Goal: Task Accomplishment & Management: Complete application form

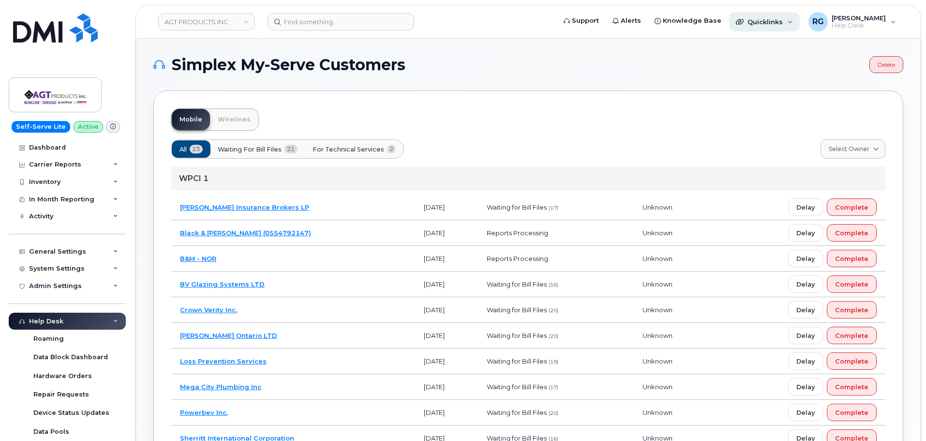
click at [457, 22] on span "Quicklinks" at bounding box center [764, 22] width 35 height 8
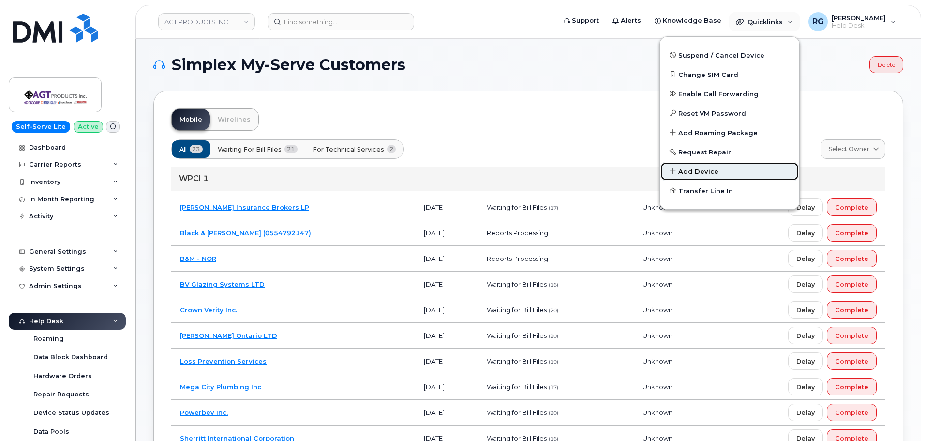
click at [457, 164] on link "Add Device" at bounding box center [729, 171] width 139 height 19
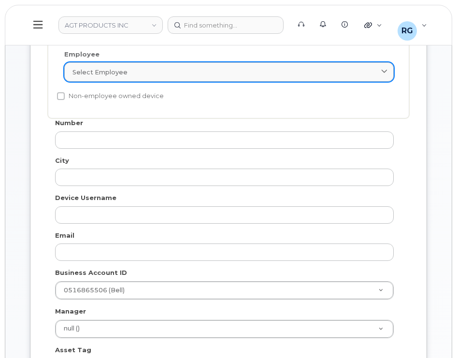
scroll to position [290, 0]
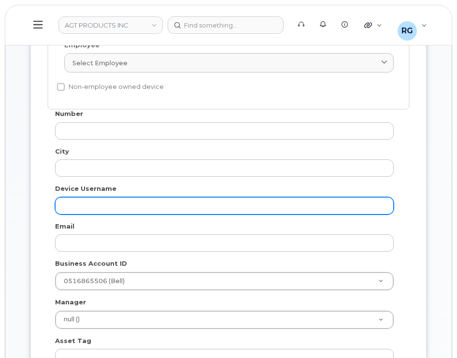
click at [109, 203] on input "text" at bounding box center [224, 205] width 339 height 17
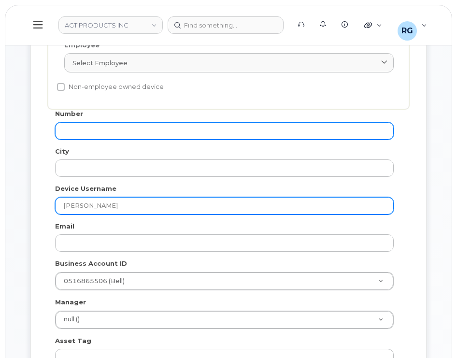
type input "Jane Heard"
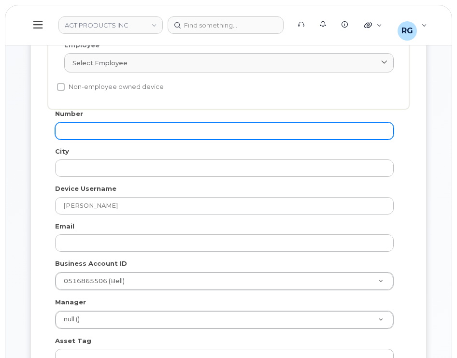
click at [103, 129] on input "text" at bounding box center [224, 130] width 339 height 17
type input "2502174775"
type input "Victoria"
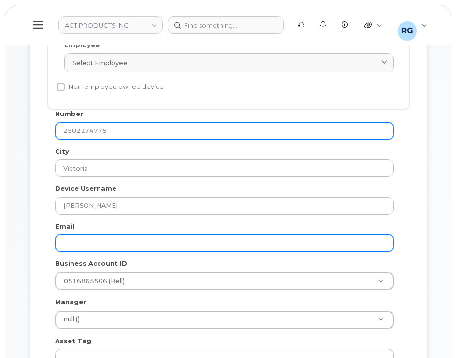
type input "2502174775"
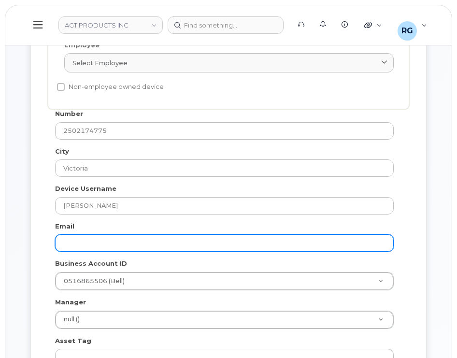
click at [103, 244] on input "text" at bounding box center [224, 243] width 339 height 17
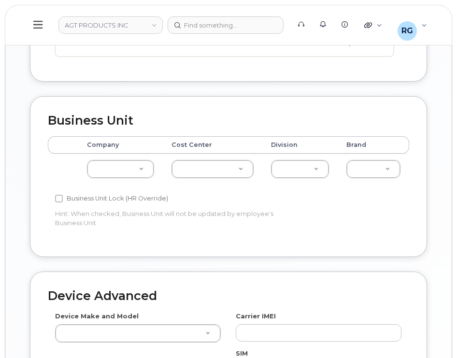
scroll to position [725, 0]
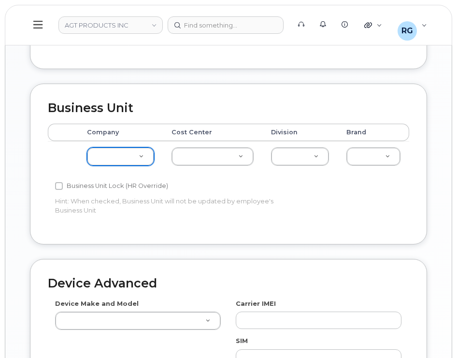
click at [83, 27] on link "AGT PRODUCTS INC" at bounding box center [111, 24] width 104 height 17
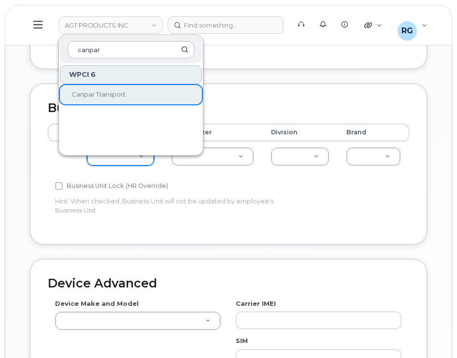
type input "canpar"
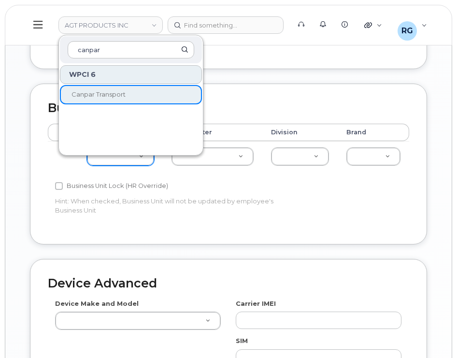
click at [92, 94] on span "Canpar Transport" at bounding box center [99, 94] width 54 height 8
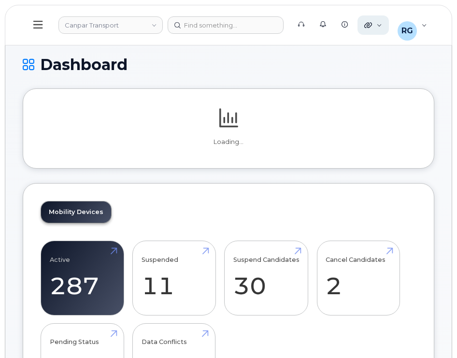
click at [376, 25] on div "Quicklinks" at bounding box center [373, 24] width 31 height 19
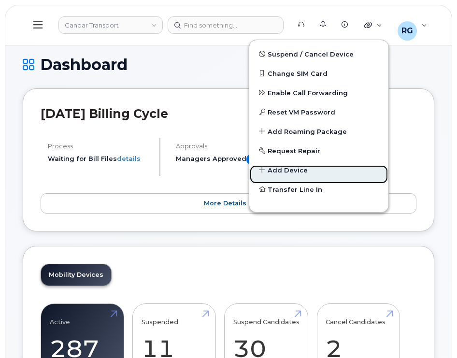
click at [297, 169] on span "Add Device" at bounding box center [288, 174] width 40 height 17
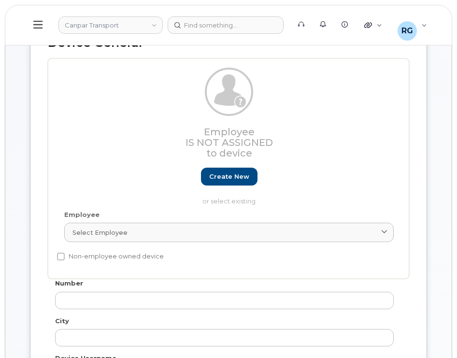
scroll to position [242, 0]
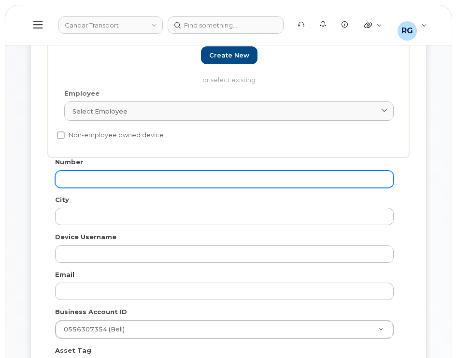
click at [135, 173] on input "text" at bounding box center [224, 179] width 339 height 17
type input "2502174"
type input "Victoria"
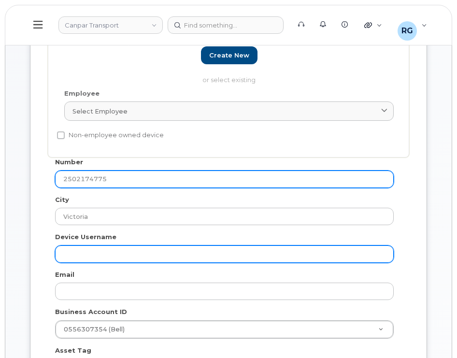
type input "2502174775"
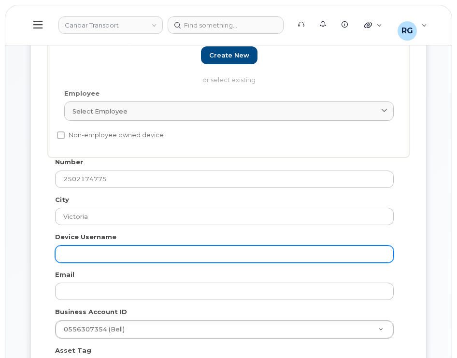
click at [103, 248] on input "text" at bounding box center [224, 254] width 339 height 17
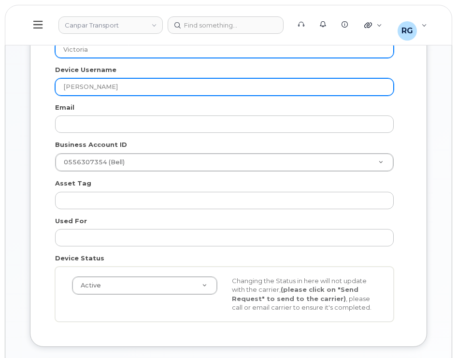
scroll to position [435, 0]
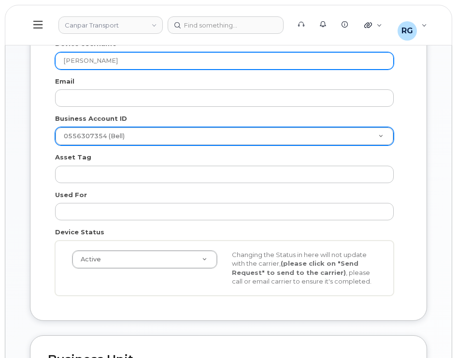
type input "Jane Heard"
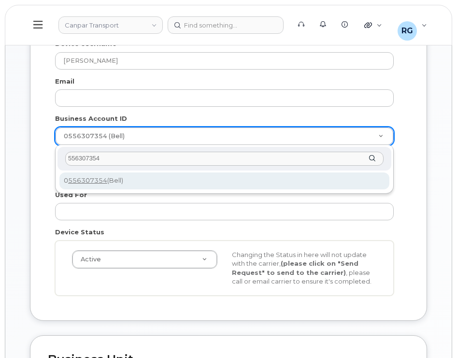
type input "556307354"
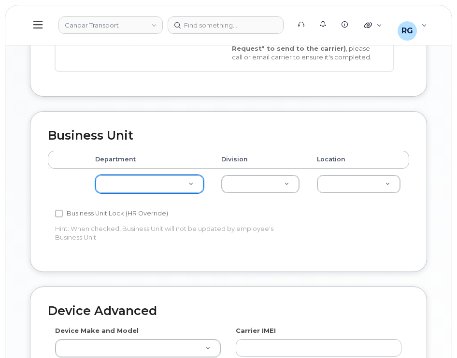
scroll to position [677, 0]
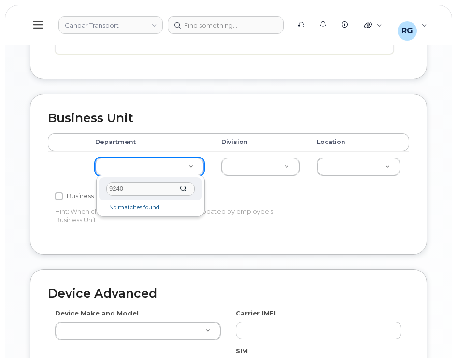
type input "92400"
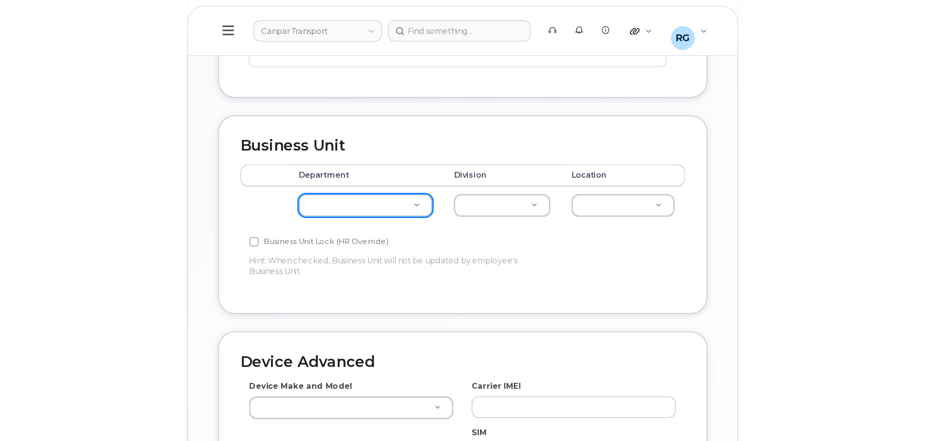
scroll to position [446, 0]
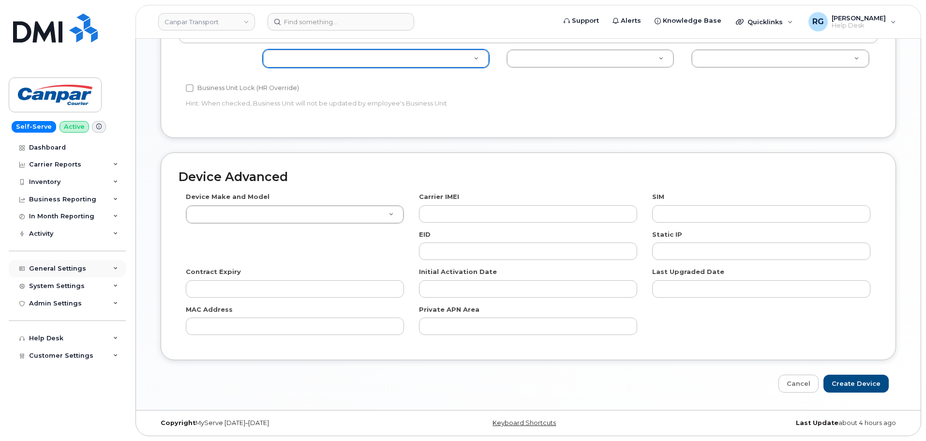
click at [67, 265] on div "General Settings" at bounding box center [57, 269] width 57 height 8
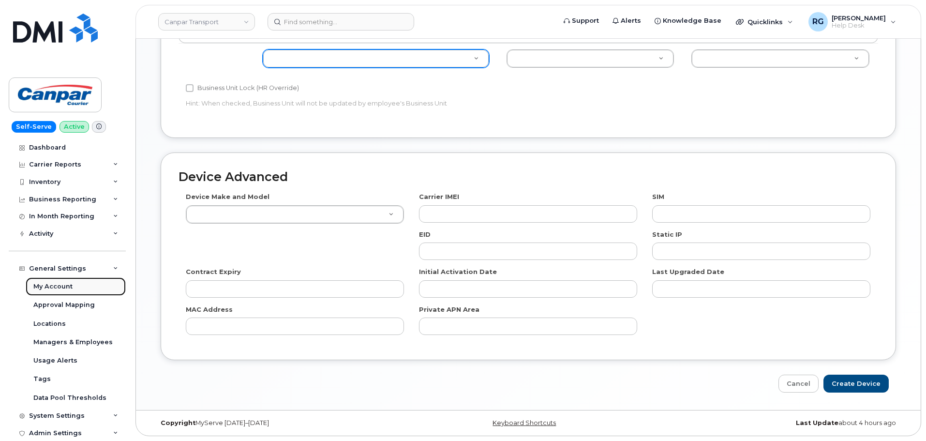
click at [59, 287] on div "My Account" at bounding box center [52, 286] width 39 height 9
click at [56, 267] on div "General Settings" at bounding box center [57, 269] width 57 height 8
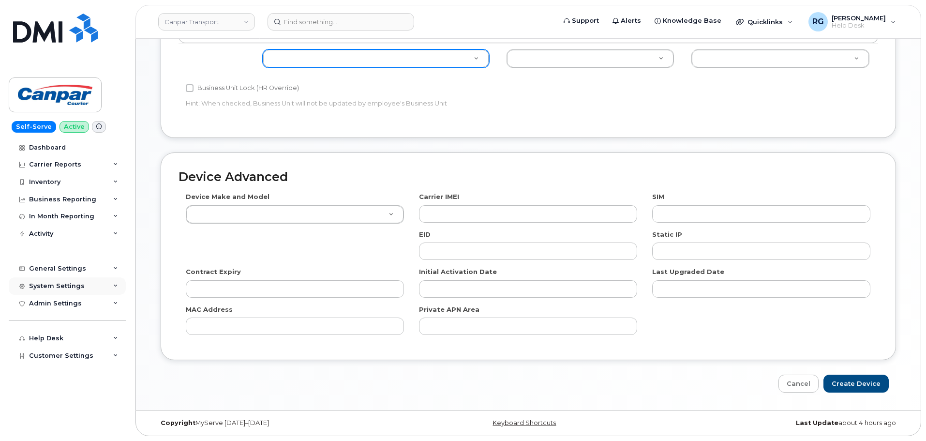
click at [66, 289] on div "System Settings" at bounding box center [57, 286] width 56 height 8
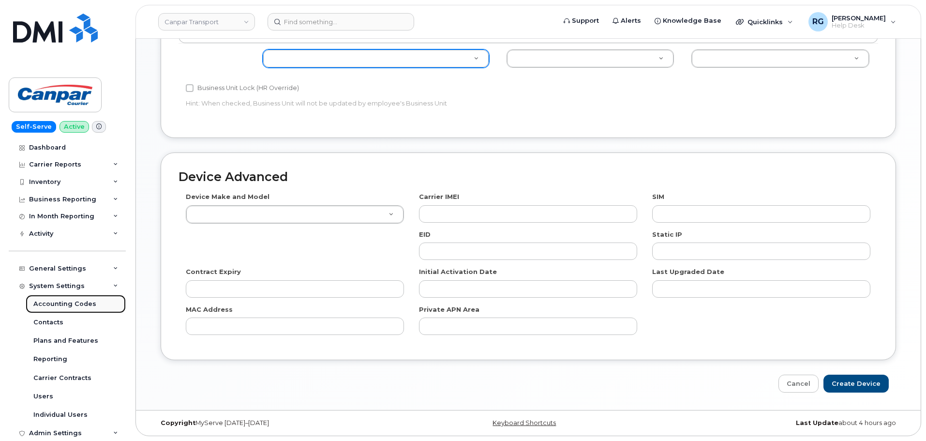
click at [61, 304] on div "Accounting Codes" at bounding box center [64, 303] width 63 height 9
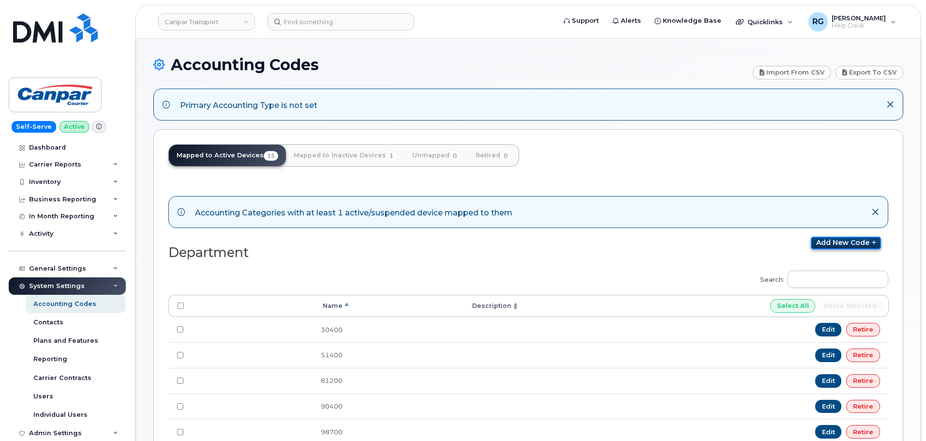
click at [823, 243] on link "Add new code" at bounding box center [845, 242] width 70 height 13
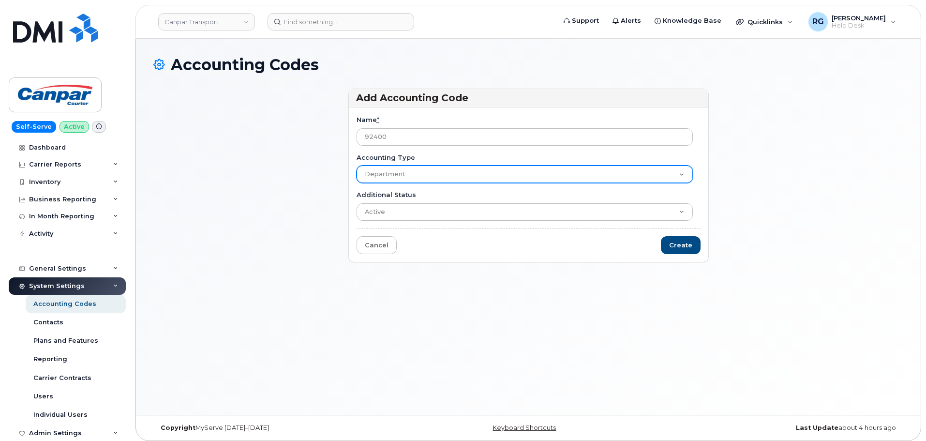
type input "92400"
click at [386, 176] on select "Department Division Location" at bounding box center [524, 173] width 336 height 17
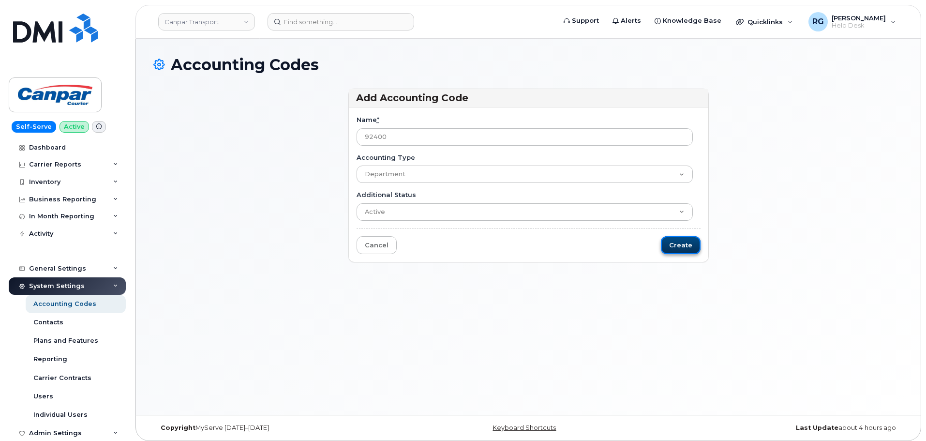
click at [675, 243] on input "Create" at bounding box center [681, 245] width 40 height 18
type input "Saving..."
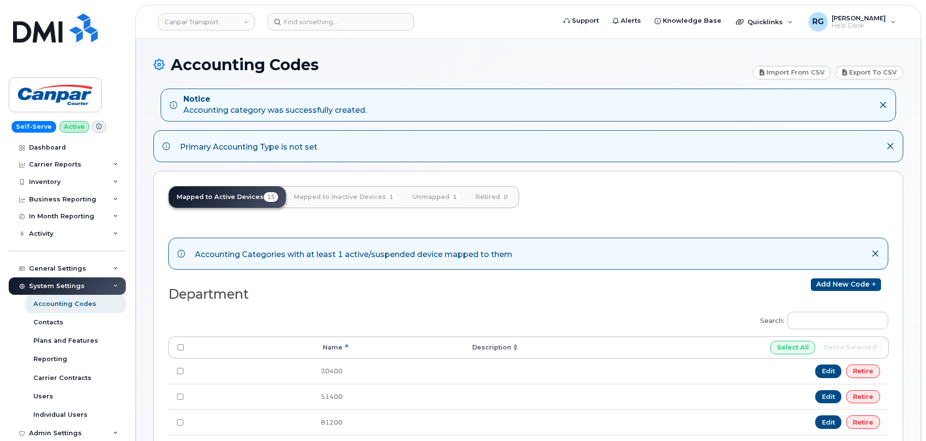
click at [773, 23] on span "Quicklinks" at bounding box center [764, 22] width 35 height 8
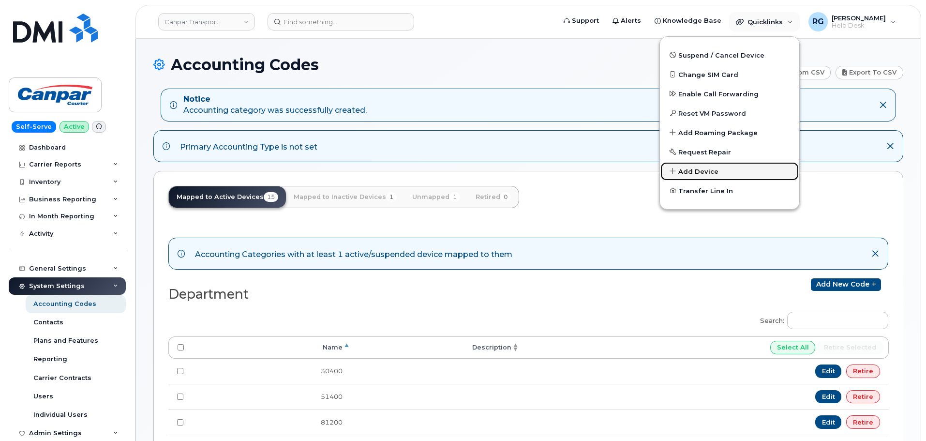
drag, startPoint x: 715, startPoint y: 171, endPoint x: 838, endPoint y: 7, distance: 204.8
click at [715, 171] on span "Add Device" at bounding box center [698, 172] width 40 height 10
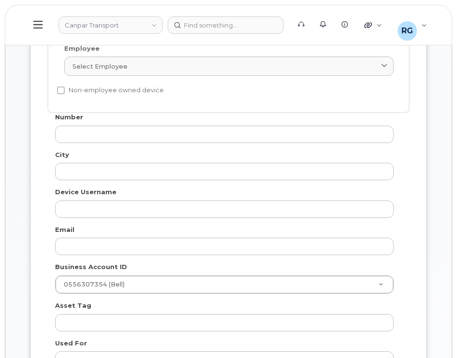
scroll to position [290, 0]
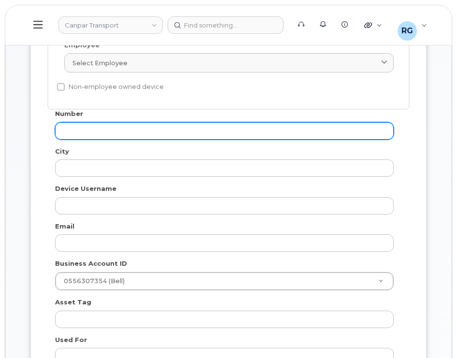
click at [98, 129] on input "text" at bounding box center [224, 130] width 339 height 17
type input "250214"
type input "South Kamloops"
type input "2502174"
type input "?"
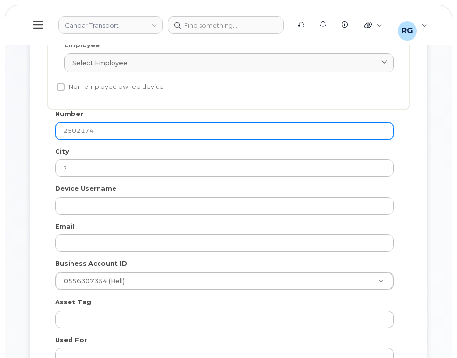
type input "25021747"
type input "Victoria"
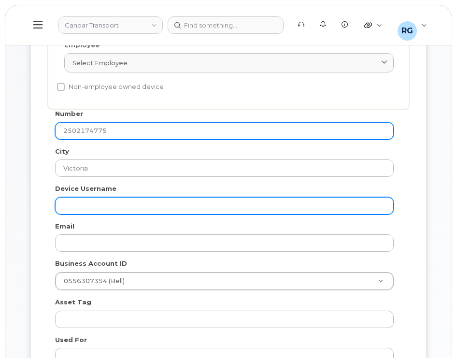
type input "2502174775"
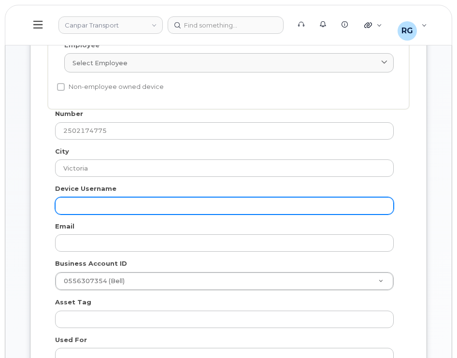
click at [95, 202] on input "text" at bounding box center [224, 205] width 339 height 17
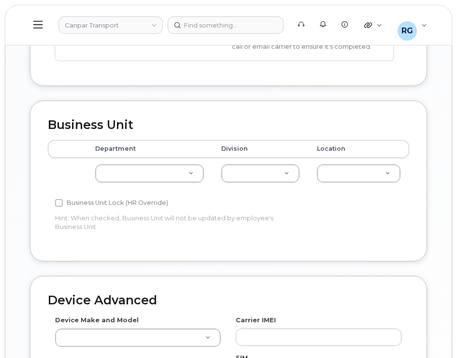
scroll to position [677, 0]
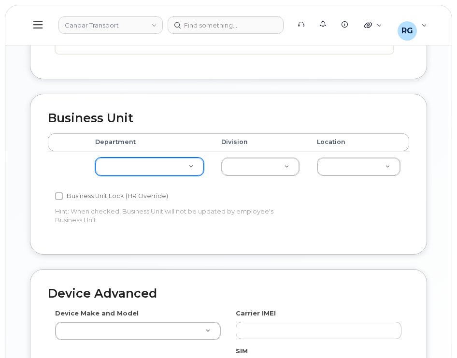
type input "[PERSON_NAME]"
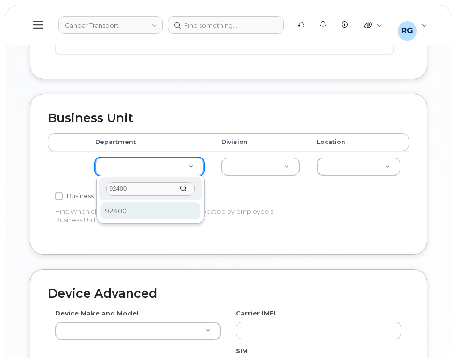
type input "92400"
select select "35884212"
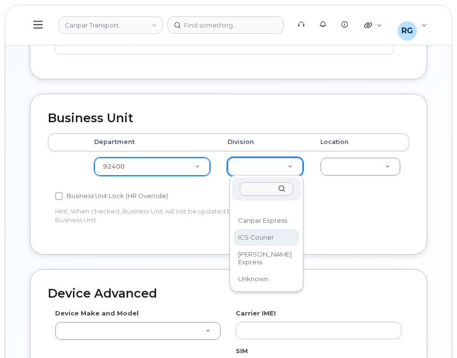
select select "30281271"
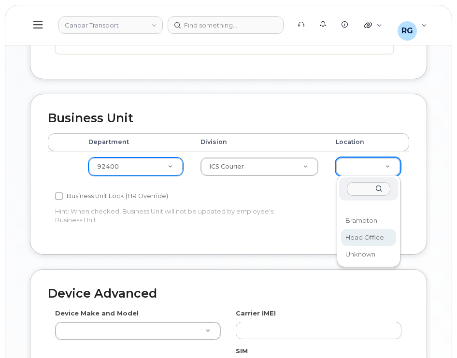
select select "30281267"
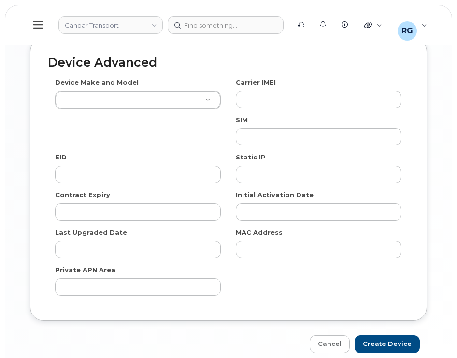
scroll to position [919, 0]
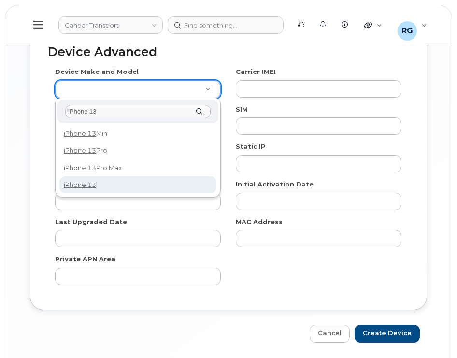
type input "iPhone 13"
select select "2612"
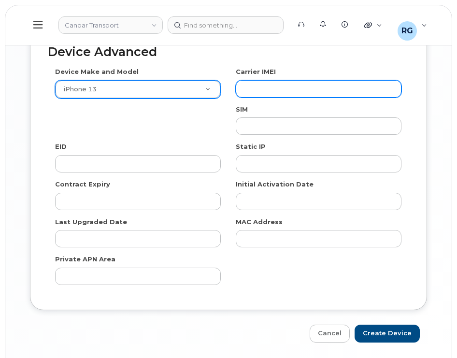
click at [274, 84] on input "text" at bounding box center [319, 88] width 166 height 17
paste input "358719243555011"
type input "358719243555011"
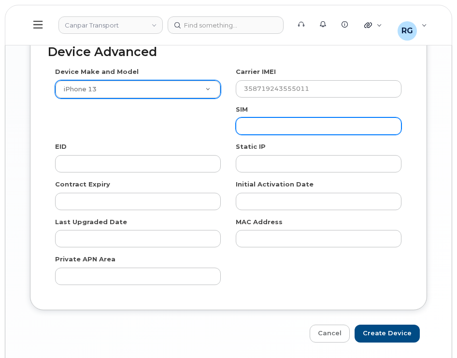
click at [300, 119] on input "text" at bounding box center [319, 126] width 166 height 17
paste input "89302610207417040562"
type input "89302610207417040562"
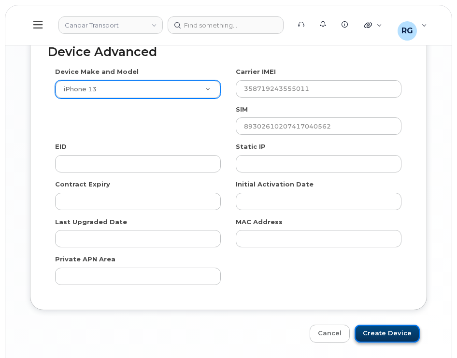
click at [391, 339] on input "Create Device" at bounding box center [387, 334] width 65 height 18
type input "Saving..."
